Goal: Find specific page/section: Find specific page/section

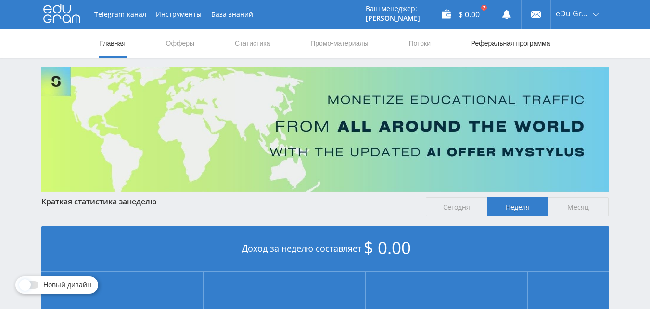
click at [532, 40] on link "Реферальная программа" at bounding box center [510, 43] width 81 height 29
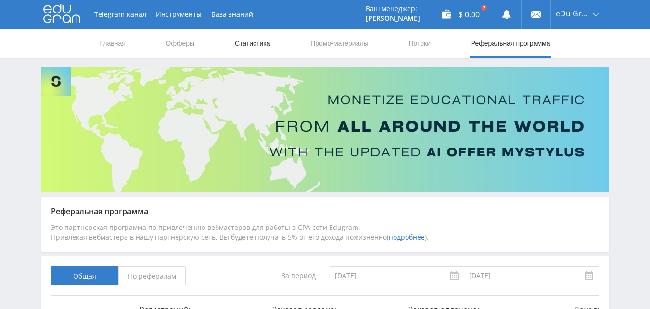
click at [260, 50] on link "Статистика" at bounding box center [253, 43] width 38 height 29
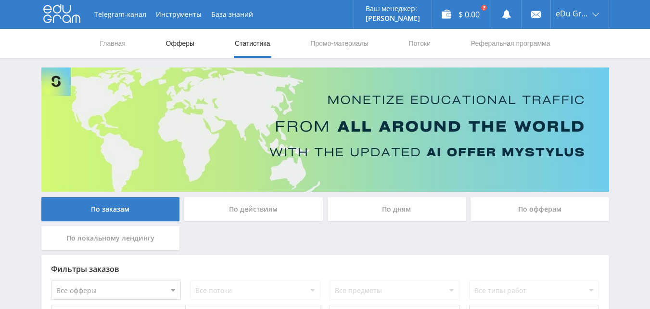
click at [189, 40] on link "Офферы" at bounding box center [180, 43] width 31 height 29
